Goal: Contribute content: Contribute content

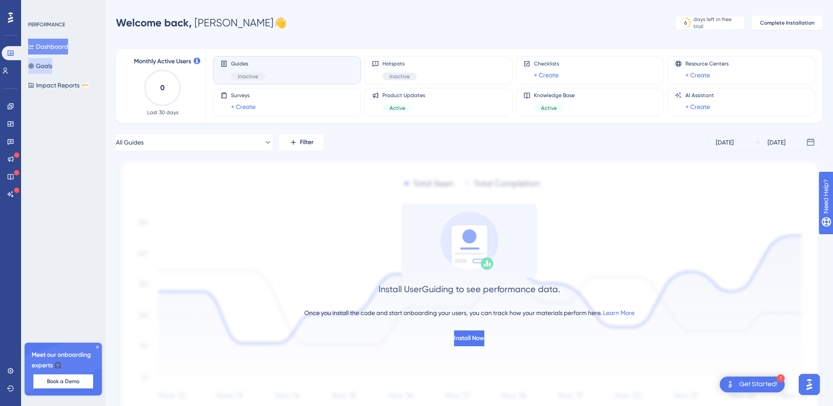
click at [45, 63] on button "Goals" at bounding box center [40, 66] width 24 height 16
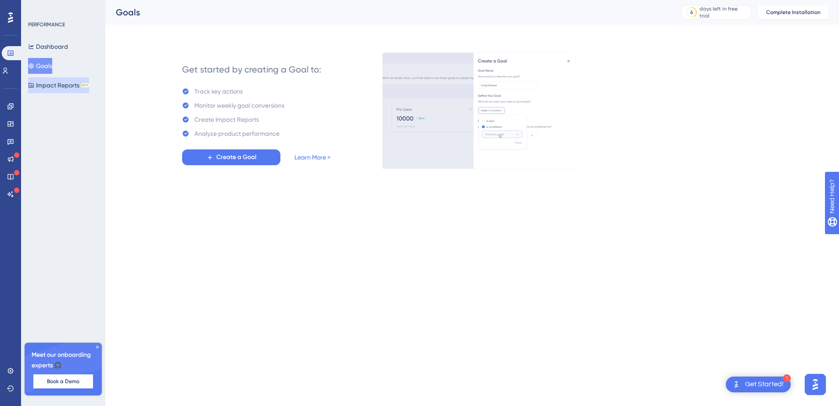
click at [51, 87] on button "Impact Reports BETA" at bounding box center [58, 85] width 61 height 16
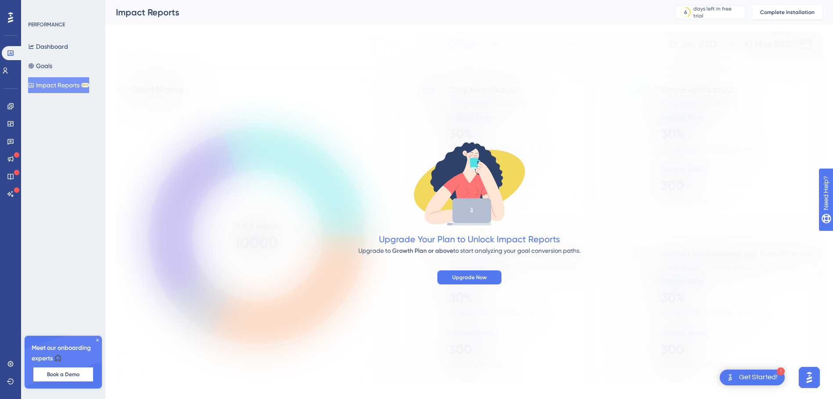
drag, startPoint x: 10, startPoint y: 49, endPoint x: 9, endPoint y: 70, distance: 20.7
click at [9, 70] on div "✨ Save My Spot!✨" at bounding box center [420, 182] width 839 height 406
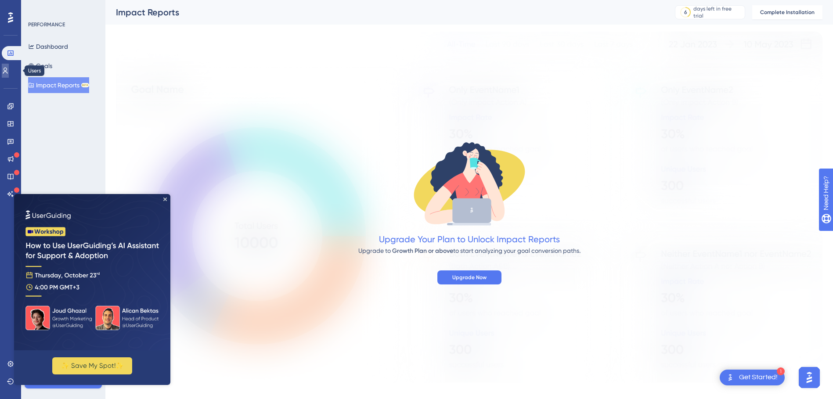
click at [8, 72] on icon at bounding box center [5, 71] width 5 height 6
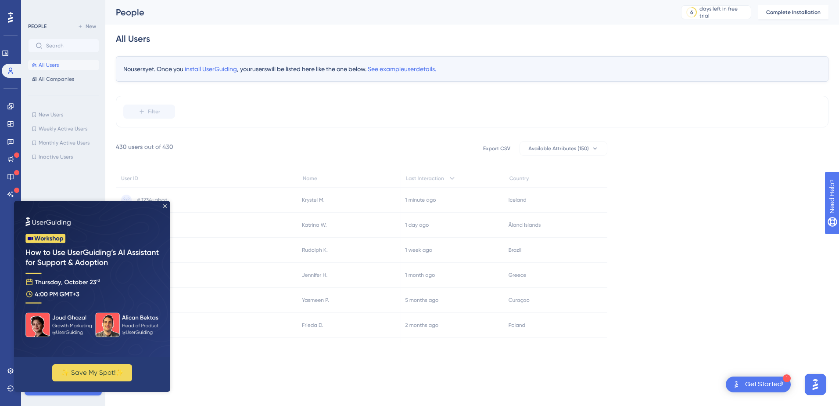
click at [9, 19] on icon at bounding box center [10, 17] width 5 height 11
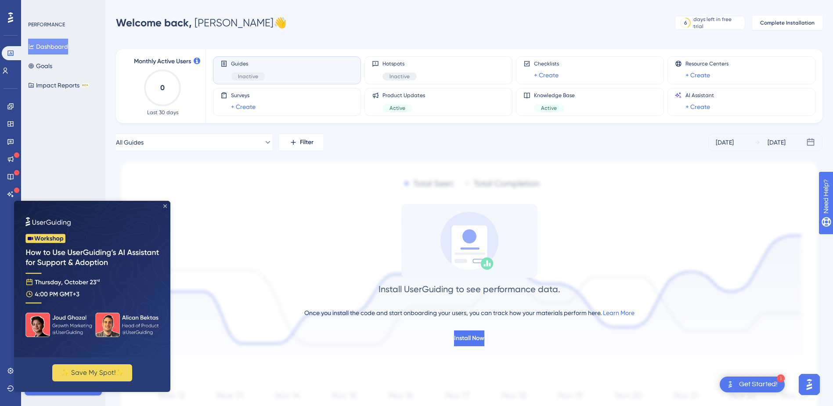
click at [164, 204] on icon "Close Preview" at bounding box center [165, 206] width 4 height 4
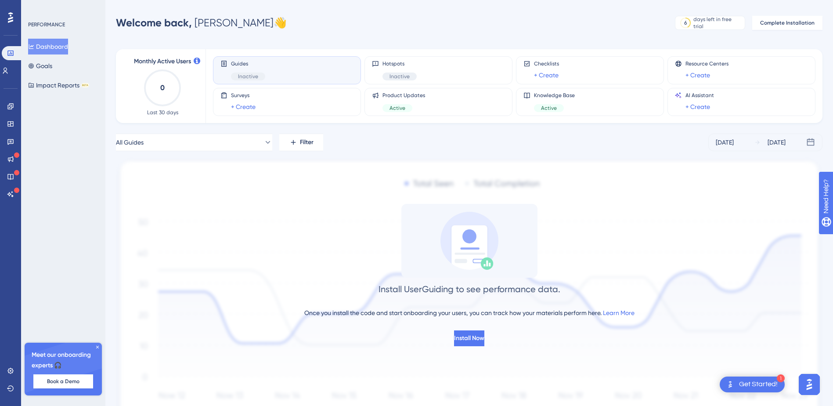
click at [11, 22] on icon at bounding box center [10, 17] width 5 height 11
click at [9, 105] on icon at bounding box center [10, 106] width 6 height 6
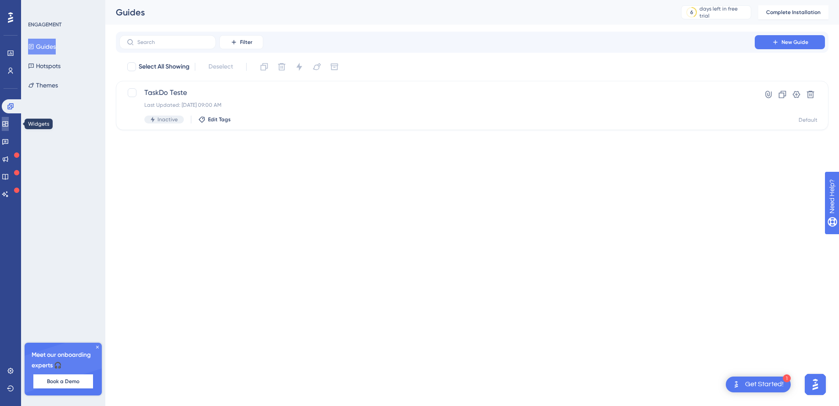
click at [9, 124] on icon at bounding box center [5, 123] width 7 height 7
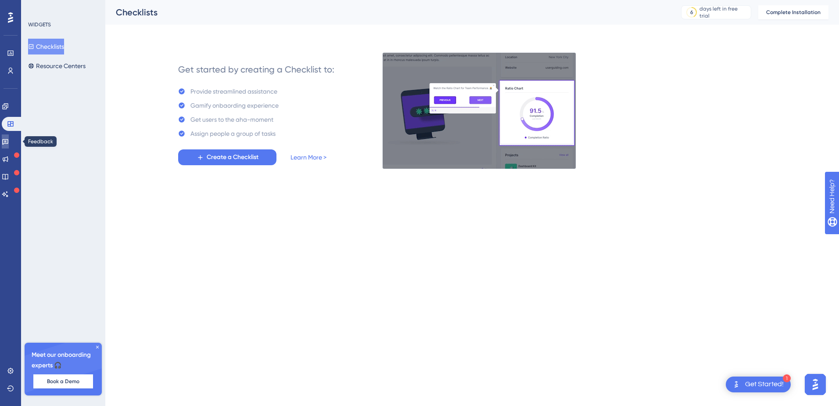
click at [8, 142] on icon at bounding box center [5, 142] width 6 height 6
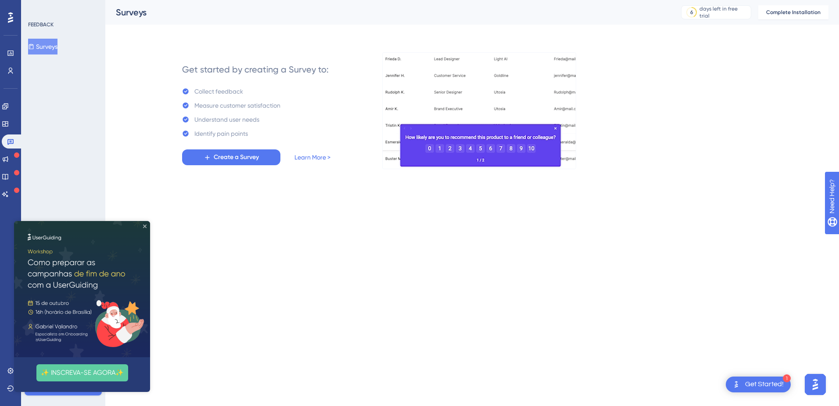
click at [144, 225] on icon "Close Preview" at bounding box center [145, 226] width 4 height 4
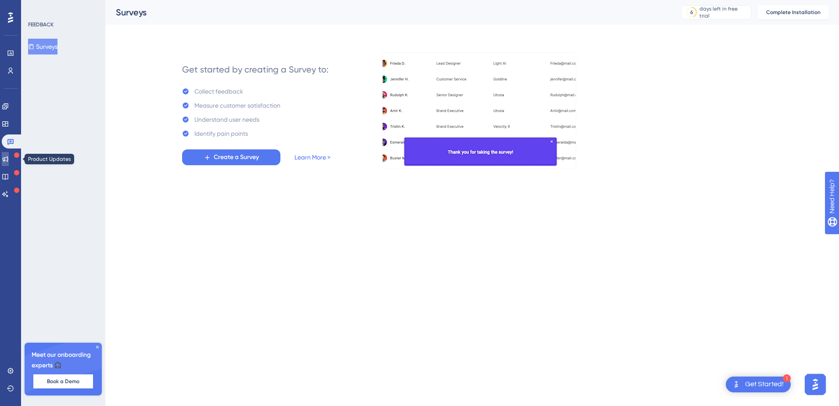
click at [9, 155] on icon at bounding box center [5, 158] width 7 height 7
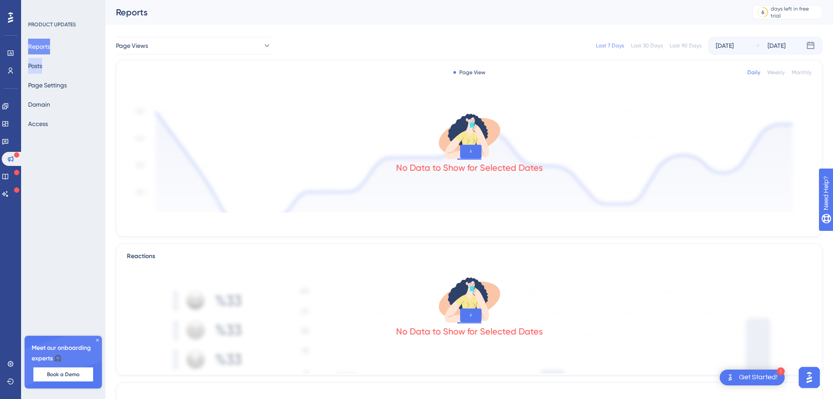
click at [42, 68] on button "Posts" at bounding box center [35, 66] width 14 height 16
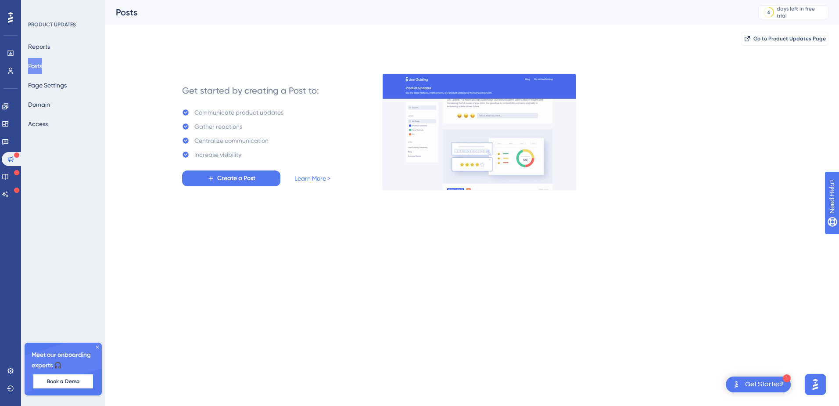
click at [230, 179] on span "Create a Post" at bounding box center [236, 178] width 38 height 11
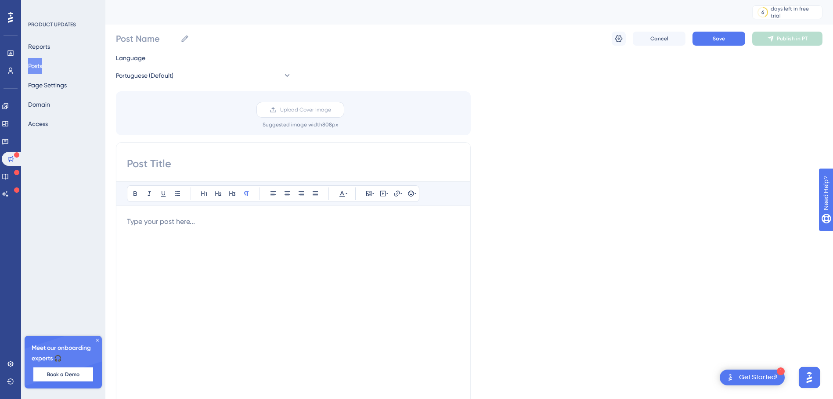
click at [324, 111] on span "Upload Cover Image" at bounding box center [305, 109] width 51 height 7
click at [331, 110] on input "Upload Cover Image" at bounding box center [331, 110] width 0 height 0
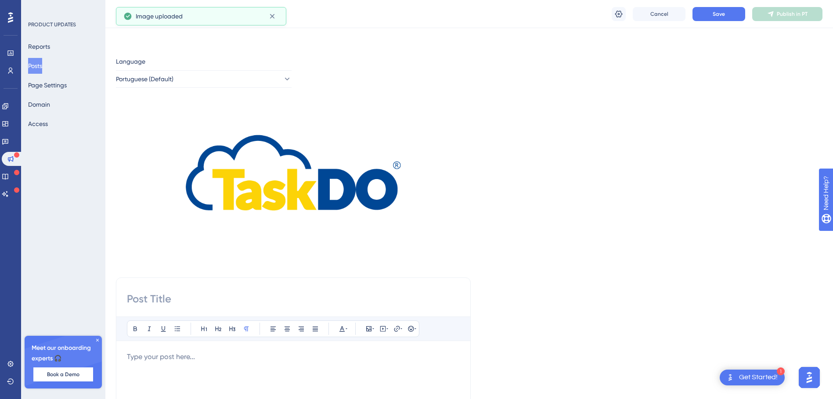
scroll to position [88, 0]
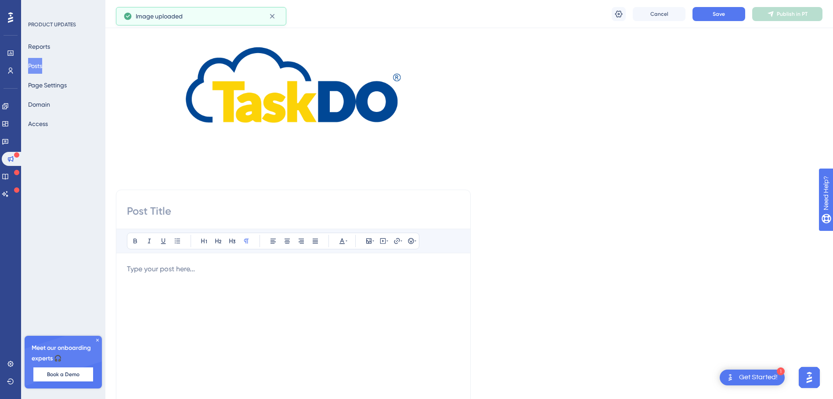
click at [194, 281] on div at bounding box center [293, 360] width 333 height 193
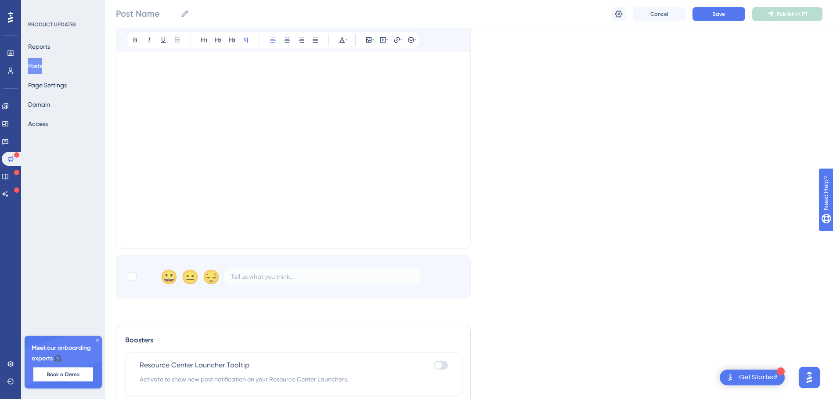
scroll to position [176, 0]
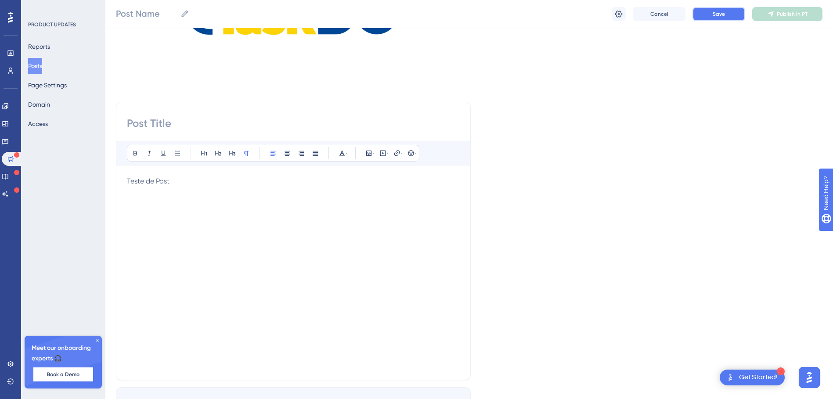
click at [705, 14] on button "Save" at bounding box center [718, 14] width 53 height 14
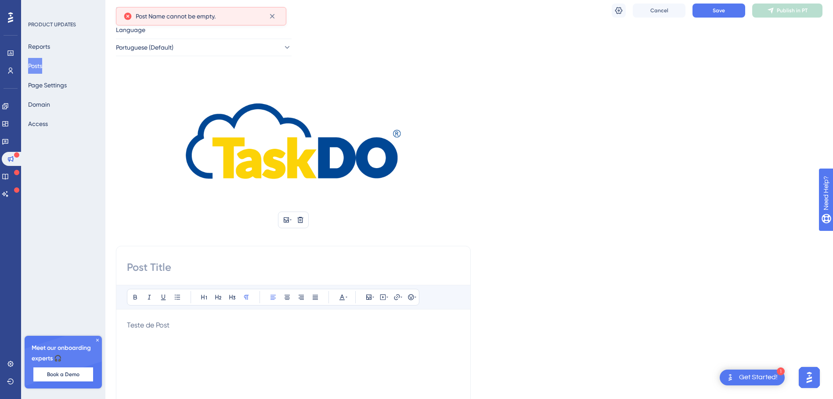
scroll to position [0, 0]
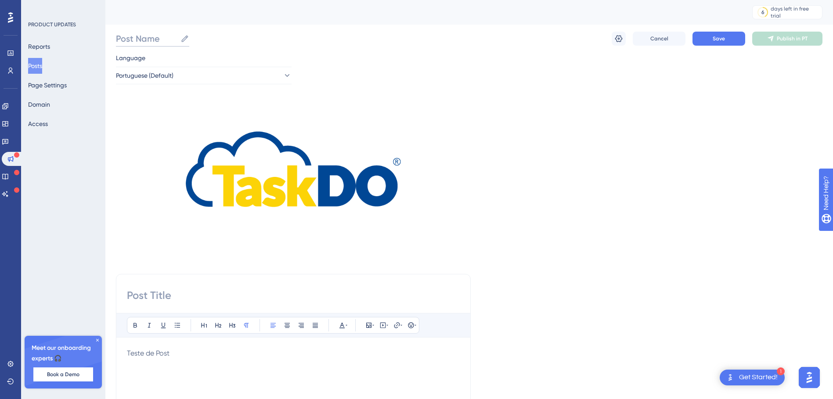
click at [149, 40] on input "Post Name" at bounding box center [146, 38] width 61 height 12
type input "Post teste"
click at [719, 36] on span "Save" at bounding box center [718, 38] width 12 height 7
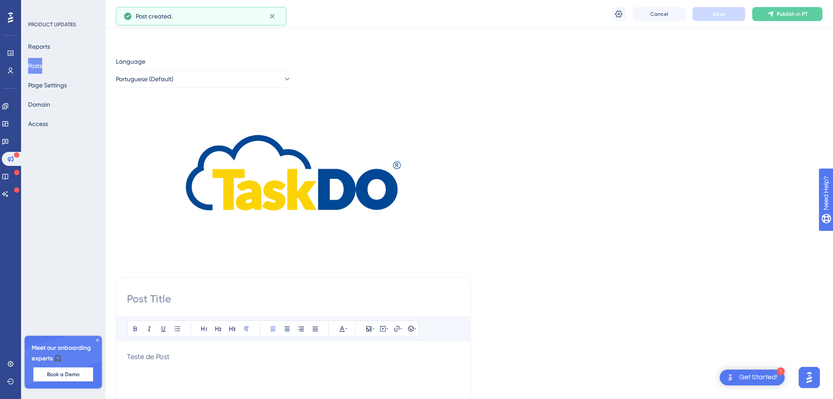
scroll to position [88, 0]
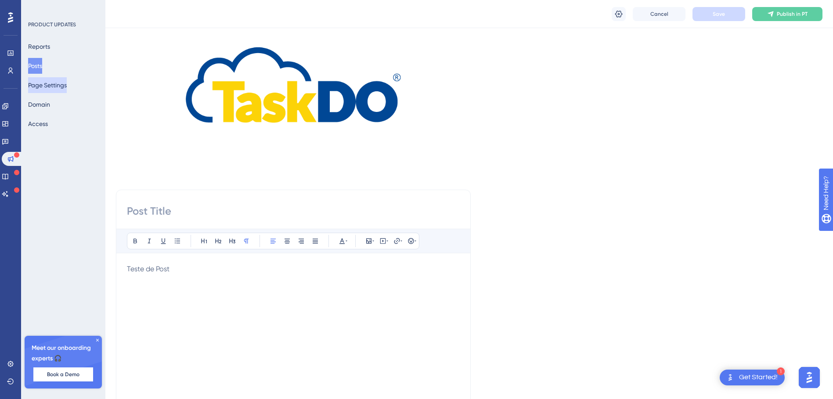
click at [49, 86] on button "Page Settings" at bounding box center [47, 85] width 39 height 16
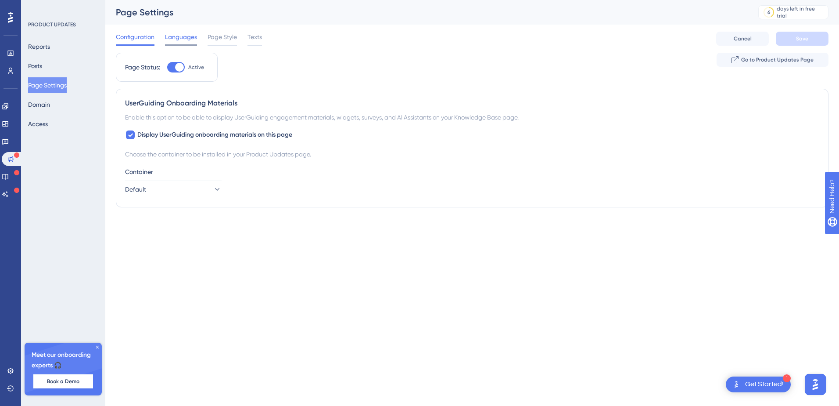
click at [173, 37] on span "Languages" at bounding box center [181, 37] width 32 height 11
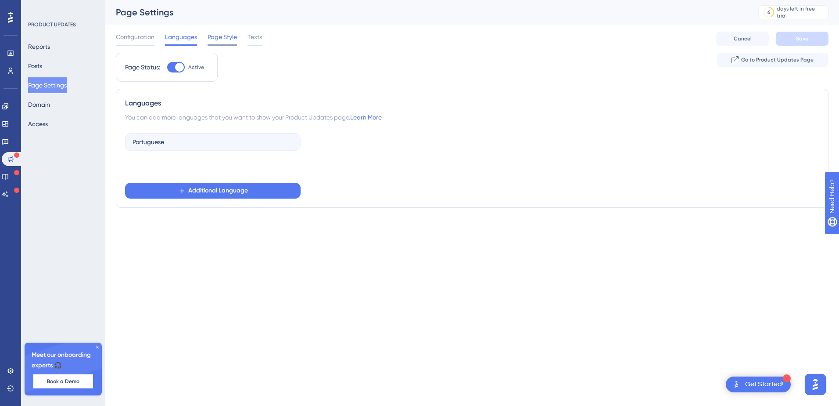
click at [224, 41] on span "Page Style" at bounding box center [222, 37] width 29 height 11
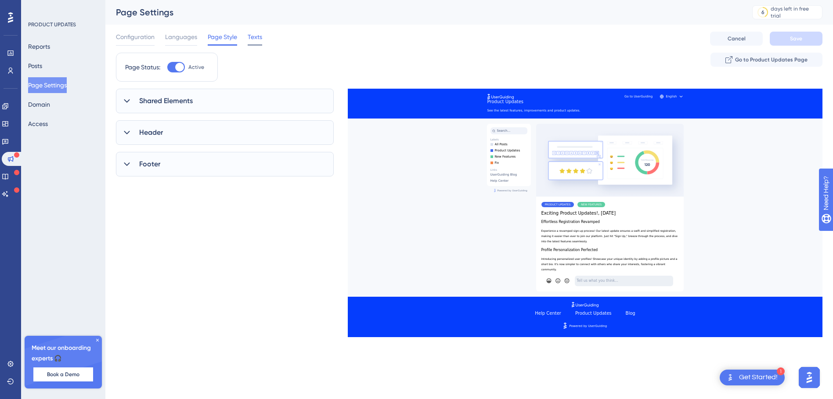
click at [261, 40] on span "Texts" at bounding box center [255, 37] width 14 height 11
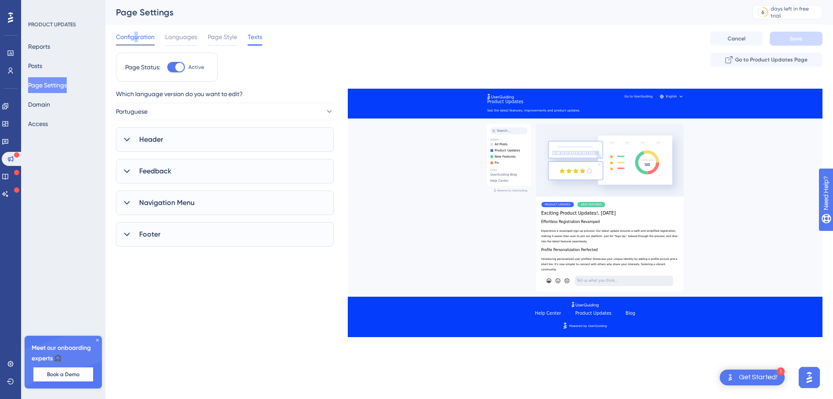
click at [137, 33] on span "Configuration" at bounding box center [135, 37] width 39 height 11
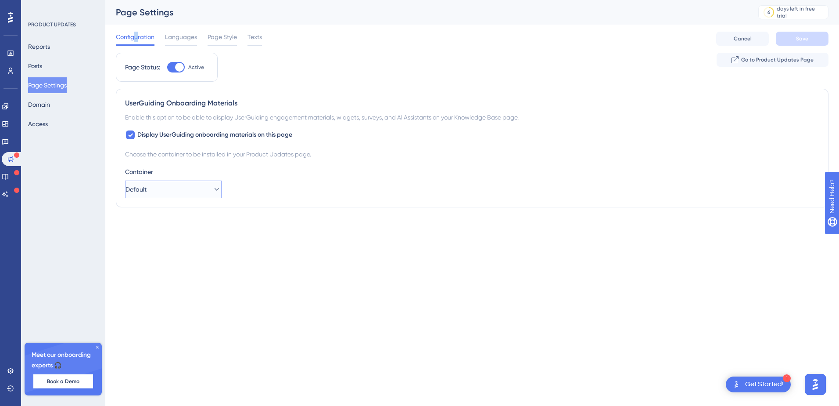
click at [174, 190] on button "Default" at bounding box center [173, 189] width 97 height 18
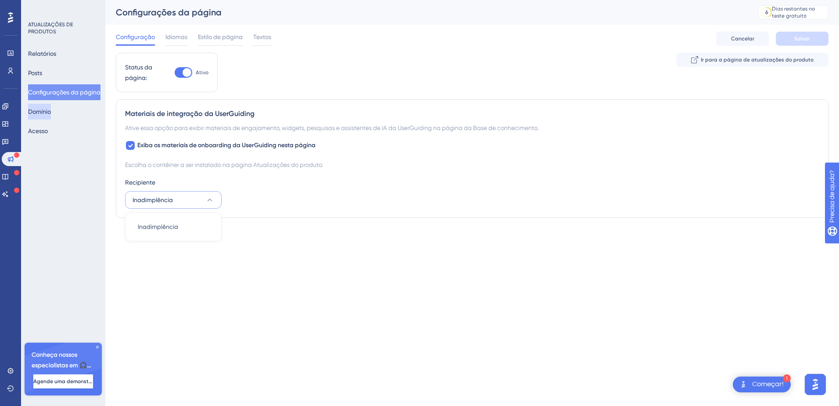
click at [40, 114] on button "Domínio" at bounding box center [39, 112] width 23 height 16
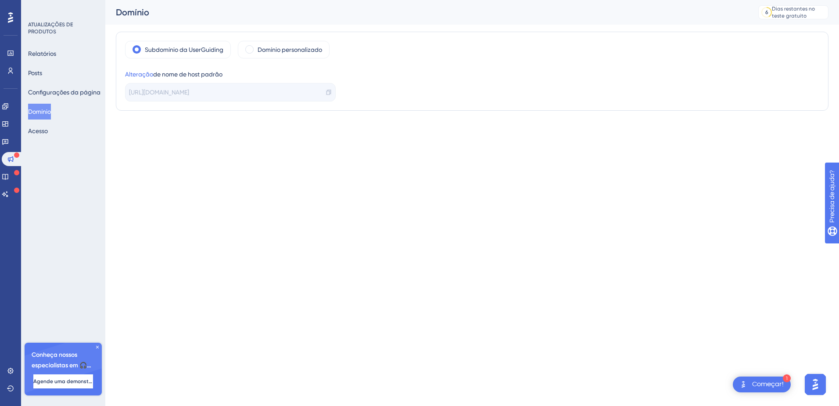
click at [330, 95] on icon at bounding box center [329, 92] width 4 height 5
click at [77, 96] on button "Configurações da página" at bounding box center [64, 92] width 72 height 16
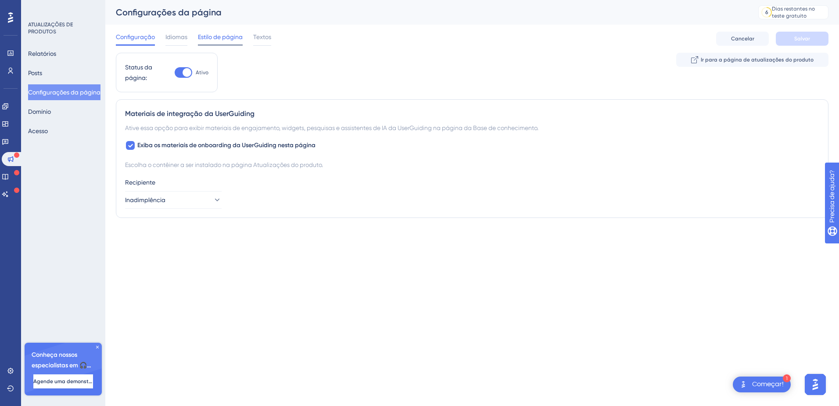
click at [222, 39] on span "Estilo de página" at bounding box center [220, 37] width 45 height 11
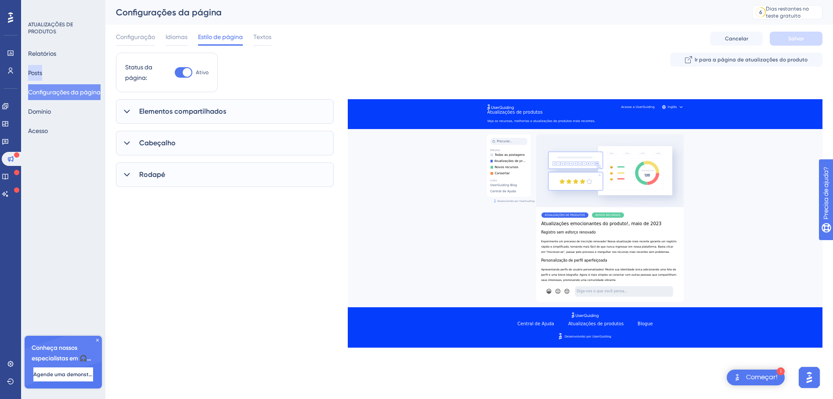
click at [41, 73] on button "Posts" at bounding box center [35, 73] width 14 height 16
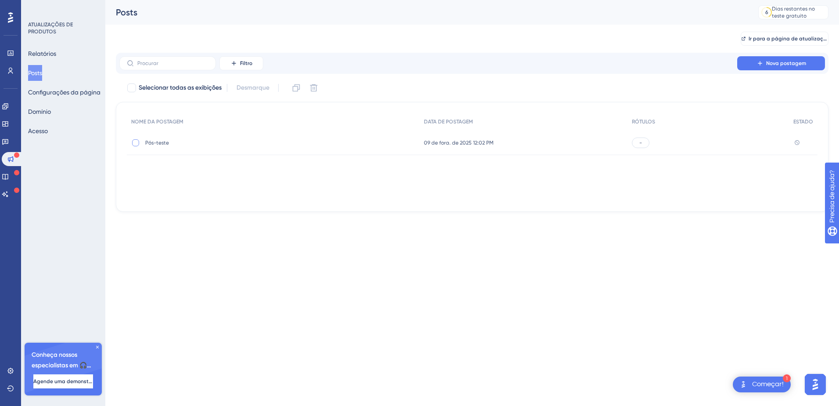
click at [137, 142] on div at bounding box center [135, 142] width 7 height 7
checkbox input "true"
click at [163, 143] on span "Pós-teste" at bounding box center [215, 142] width 140 height 7
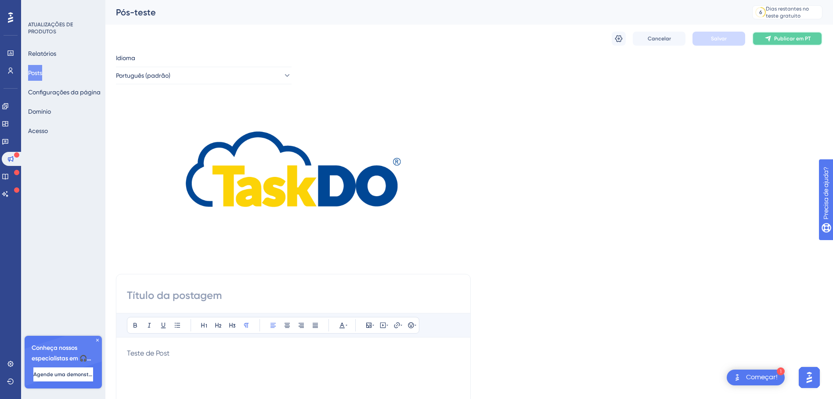
click at [802, 35] on span "Publicar em PT" at bounding box center [792, 38] width 36 height 7
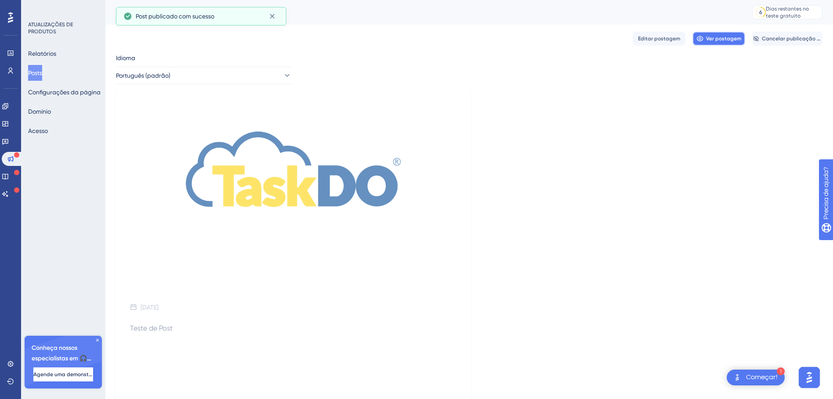
click at [714, 37] on span "Ver postagem" at bounding box center [723, 38] width 35 height 7
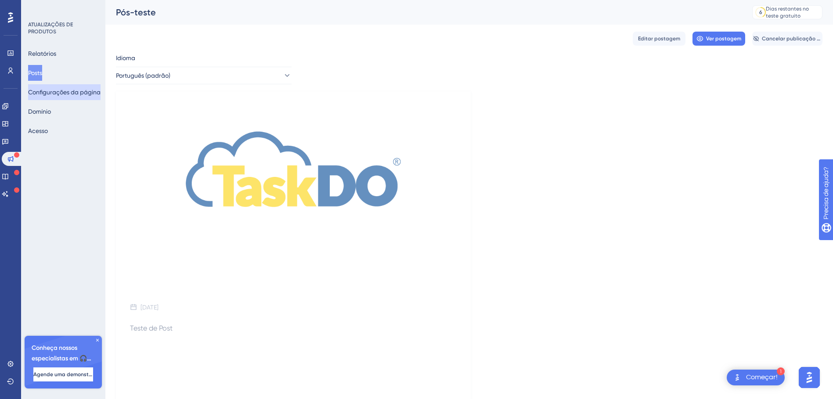
click at [53, 93] on button "Configurações da página" at bounding box center [64, 92] width 72 height 16
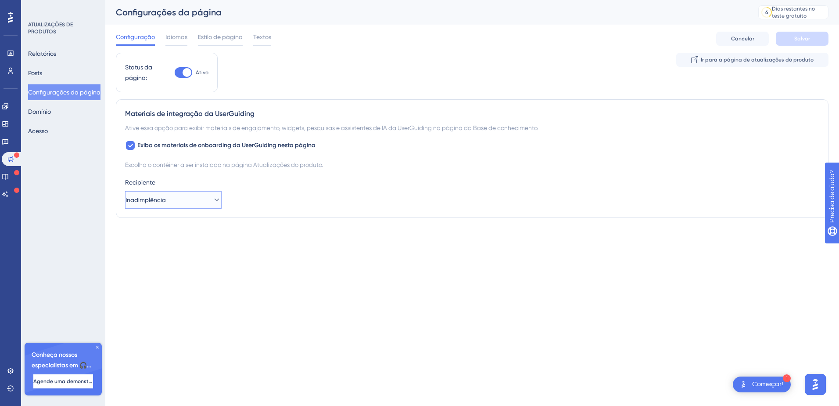
click at [206, 205] on button "Inadimplência" at bounding box center [173, 200] width 97 height 18
click at [322, 198] on div "Recipiente Inadimplência Inadimplência Inadimplência" at bounding box center [472, 193] width 694 height 32
click at [177, 37] on span "Idiomas" at bounding box center [176, 37] width 22 height 11
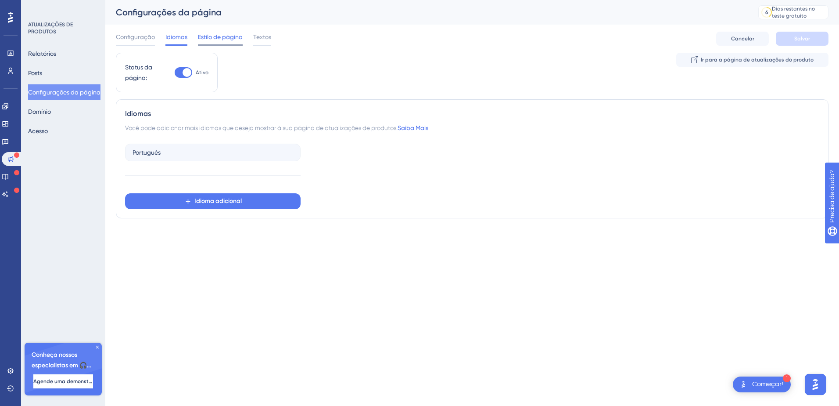
click at [214, 38] on span "Estilo de página" at bounding box center [220, 37] width 45 height 11
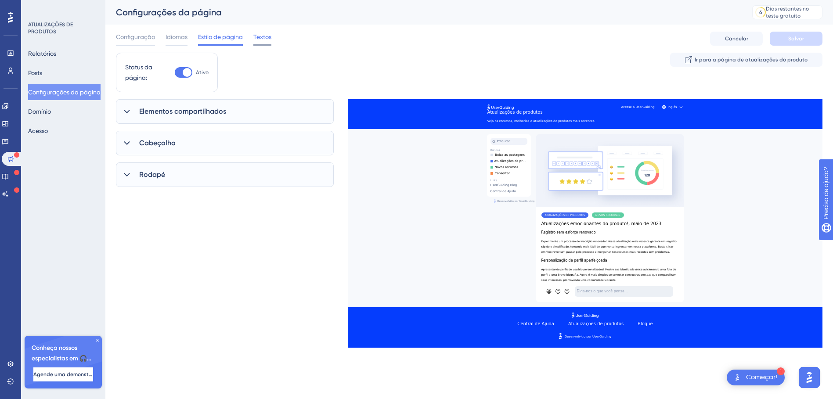
click at [268, 40] on span "Textos" at bounding box center [262, 37] width 18 height 11
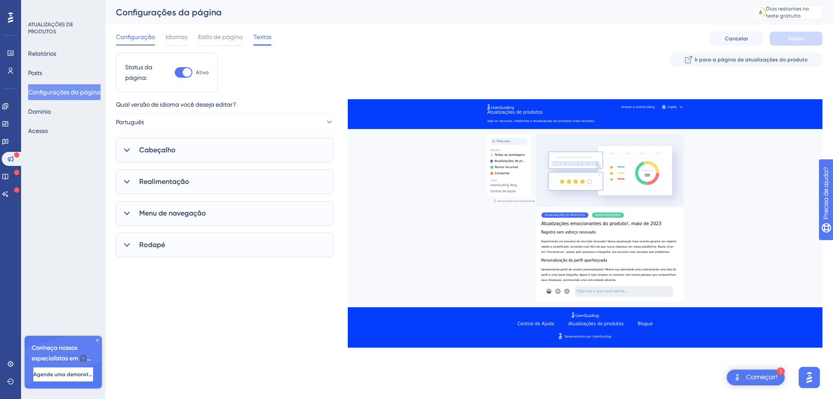
click at [136, 37] on span "Configuração" at bounding box center [135, 37] width 39 height 11
